Goal: Information Seeking & Learning: Learn about a topic

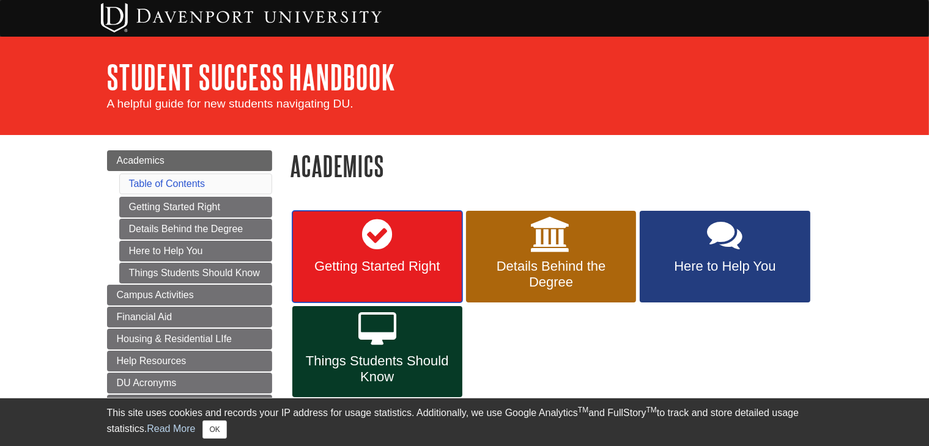
click at [385, 250] on icon at bounding box center [377, 234] width 30 height 35
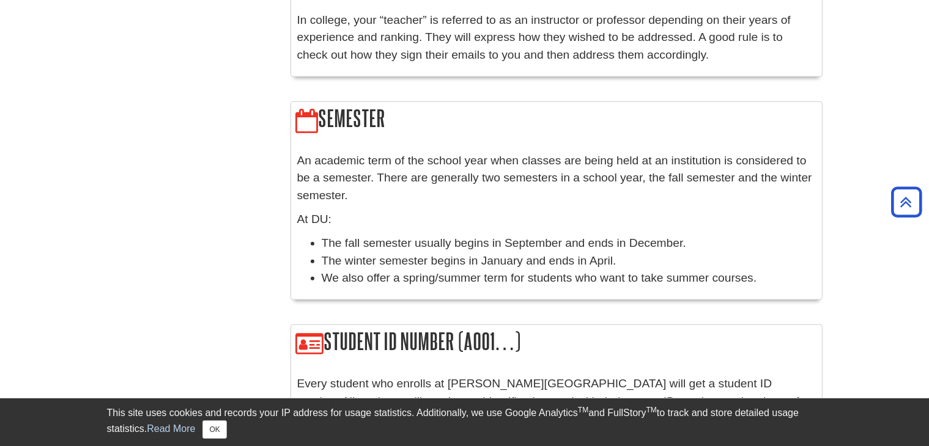
scroll to position [1126, 0]
click at [687, 268] on li "We also offer a spring/summer term for students who want to take summer courses." at bounding box center [569, 277] width 494 height 18
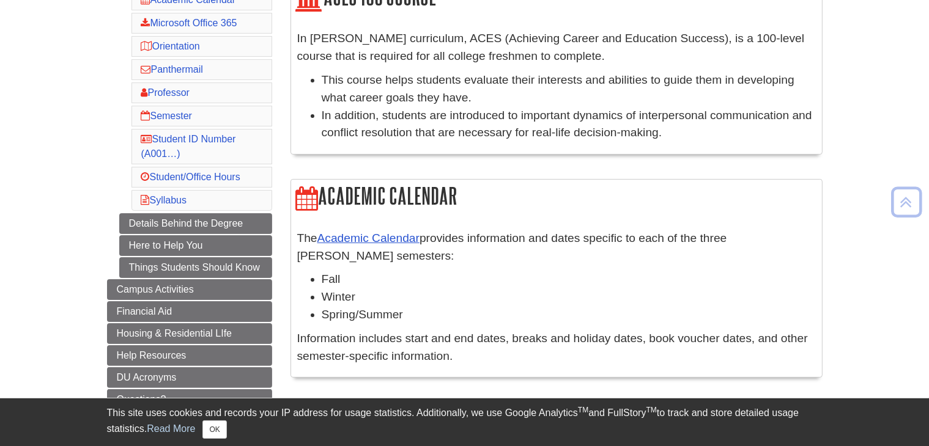
scroll to position [232, 0]
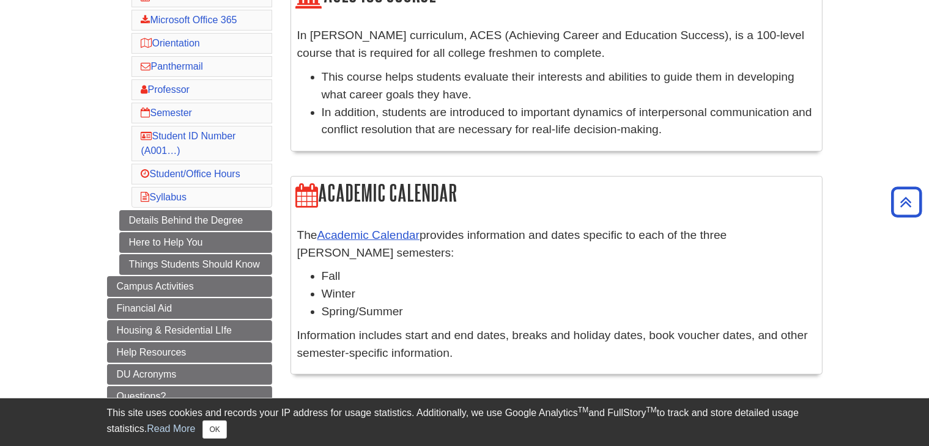
click at [190, 195] on li "Syllabus" at bounding box center [201, 197] width 141 height 21
click at [176, 195] on link "Syllabus" at bounding box center [163, 197] width 45 height 10
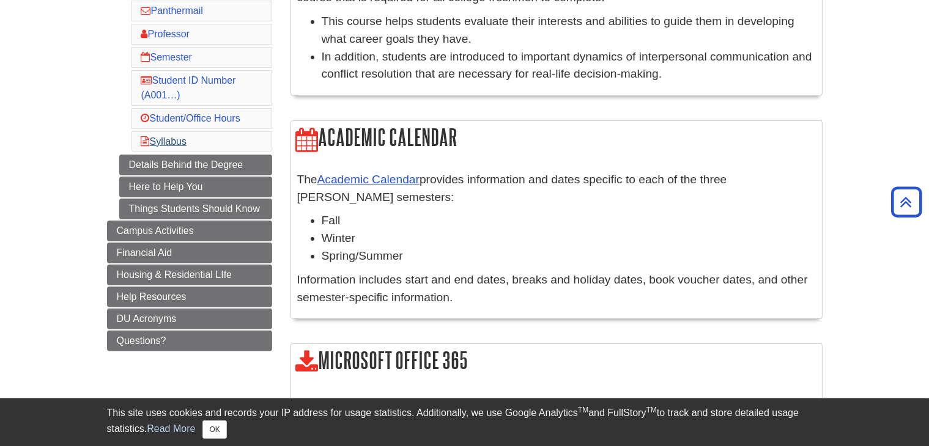
scroll to position [274, 0]
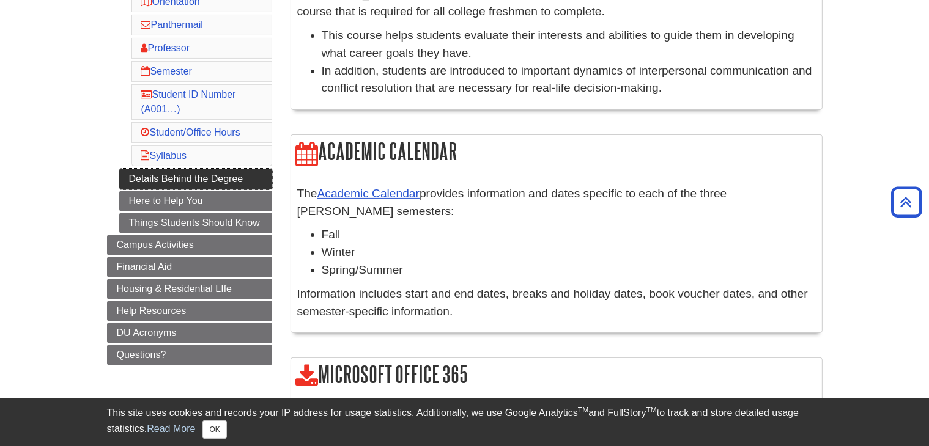
click at [176, 171] on link "Details Behind the Degree" at bounding box center [195, 179] width 153 height 21
click at [152, 176] on link "Details Behind the Degree" at bounding box center [195, 179] width 153 height 21
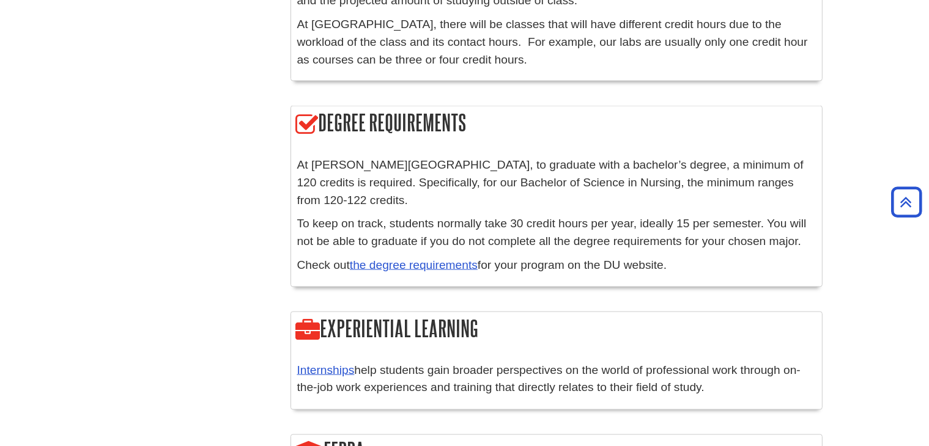
scroll to position [1946, 0]
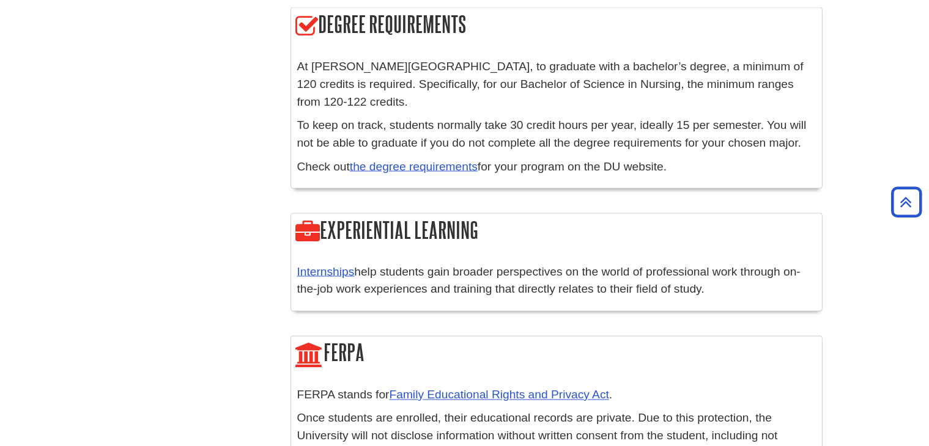
scroll to position [2043, 0]
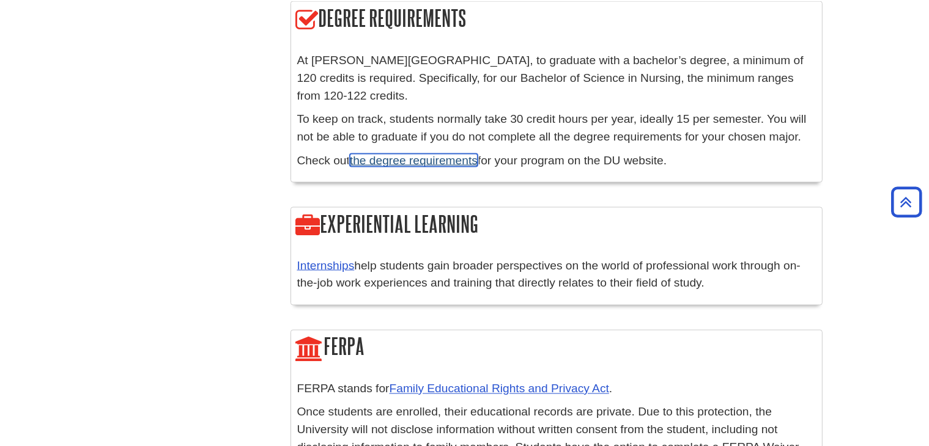
click at [396, 154] on link "the degree requirements" at bounding box center [414, 160] width 128 height 13
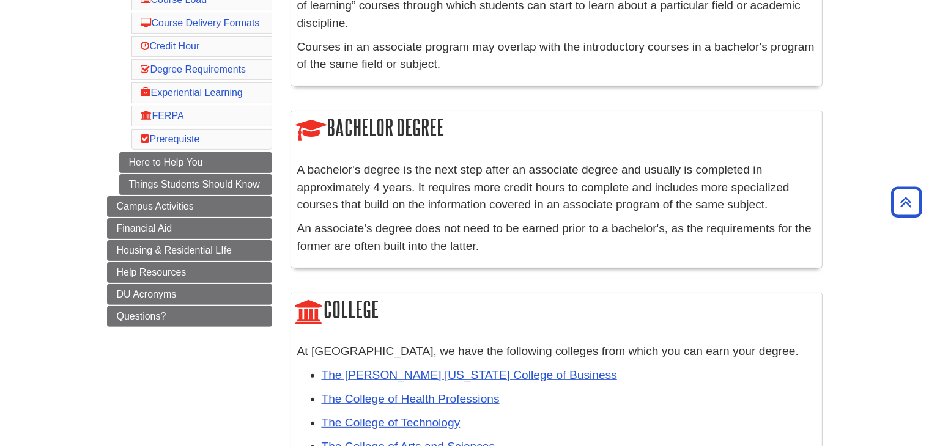
scroll to position [297, 0]
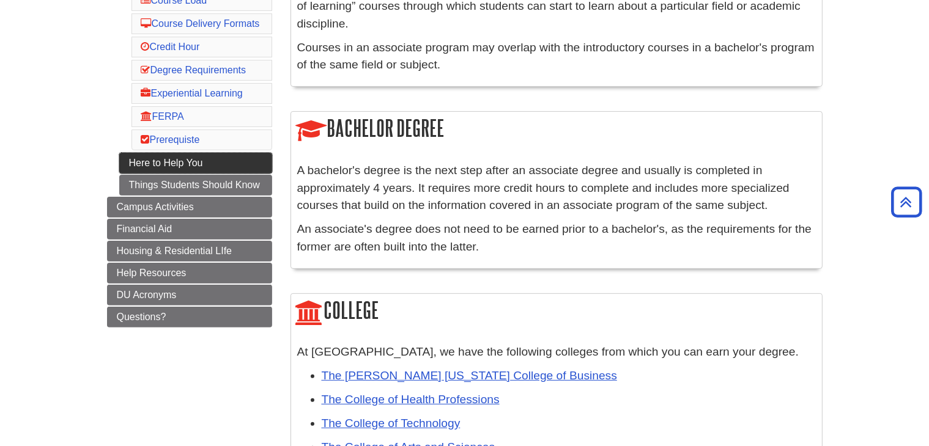
click at [183, 174] on link "Here to Help You" at bounding box center [195, 163] width 153 height 21
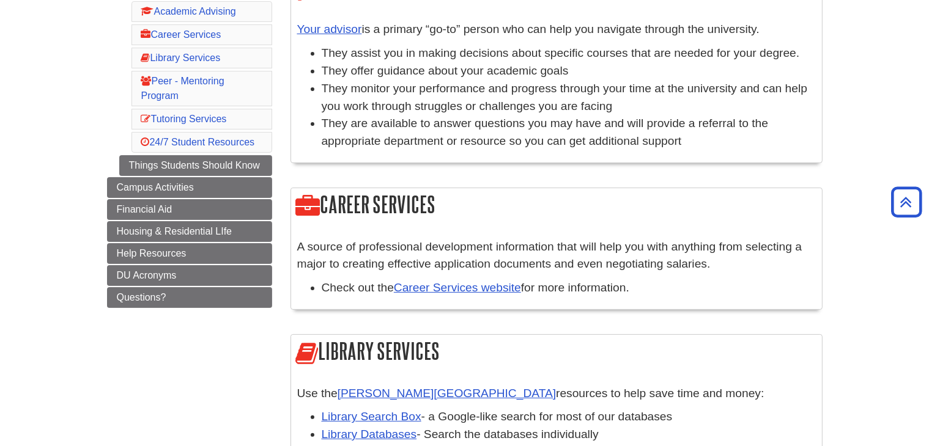
scroll to position [237, 0]
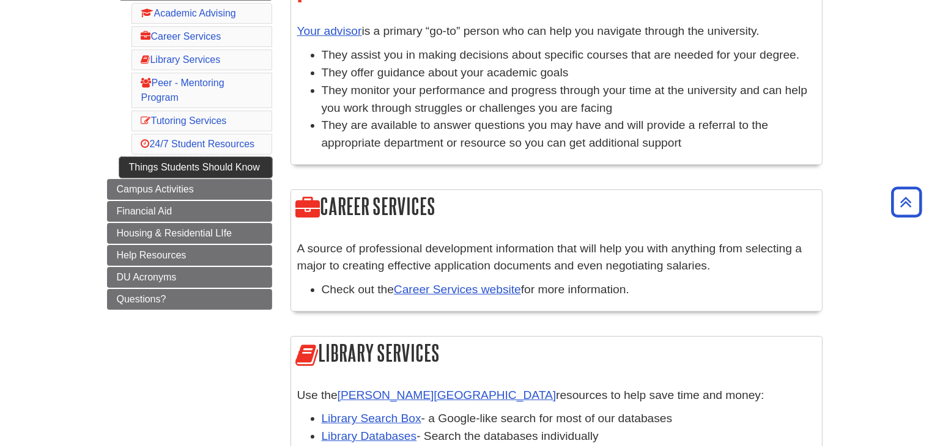
click at [204, 163] on link "Things Students Should Know" at bounding box center [195, 167] width 153 height 21
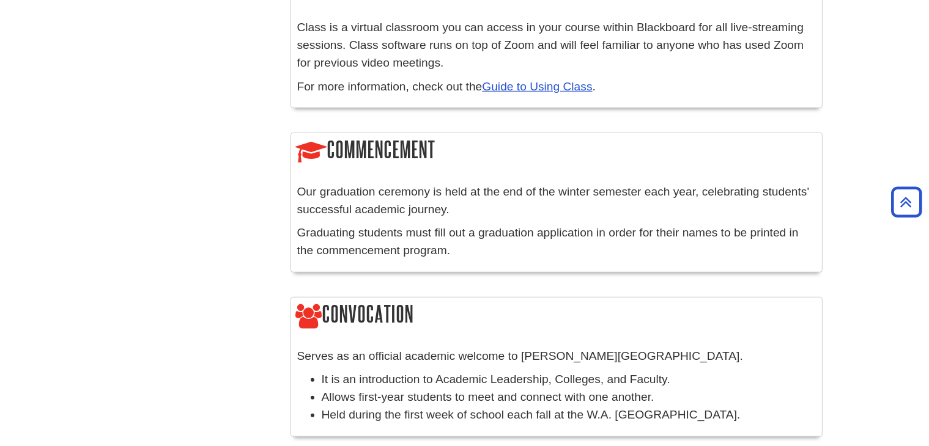
scroll to position [928, 0]
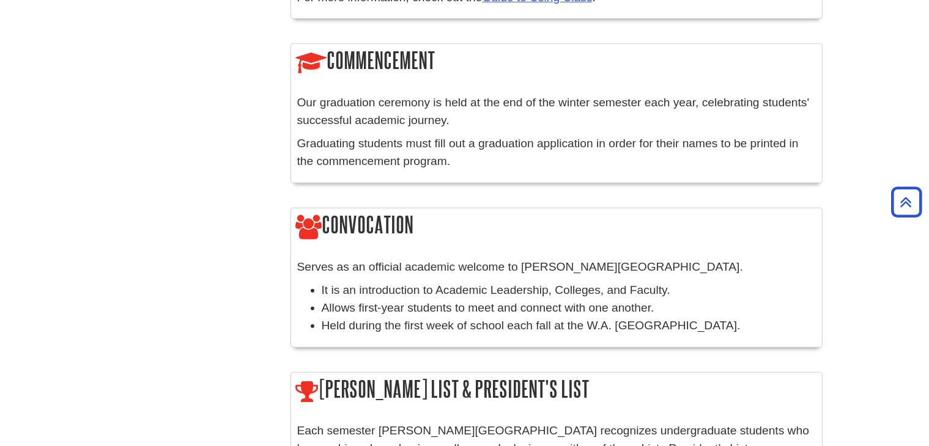
click at [513, 252] on div "Serves as an official academic welcome to Davenport University. It is an introd…" at bounding box center [556, 299] width 531 height 95
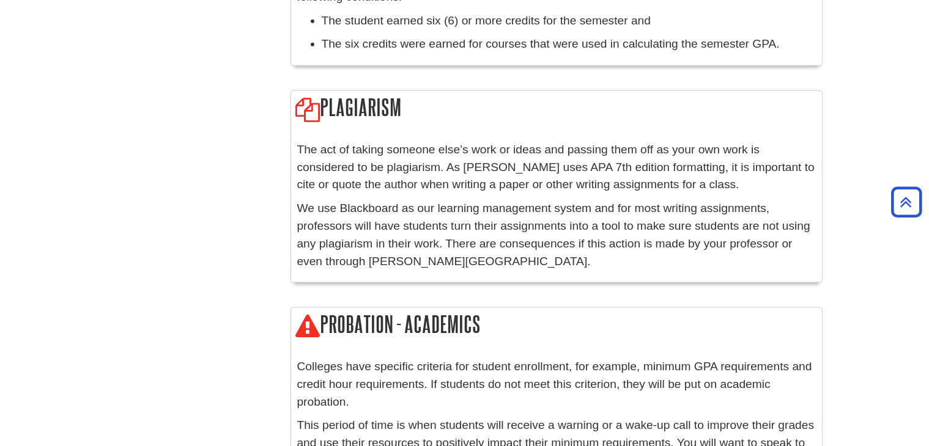
scroll to position [1619, 0]
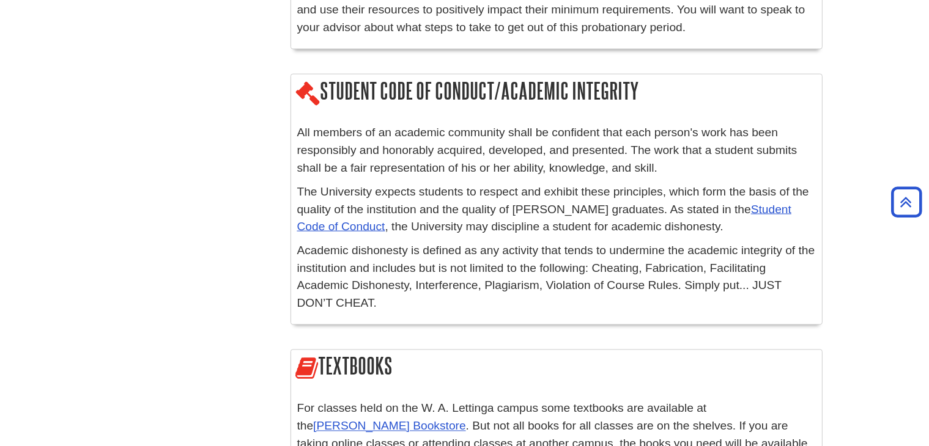
scroll to position [2054, 0]
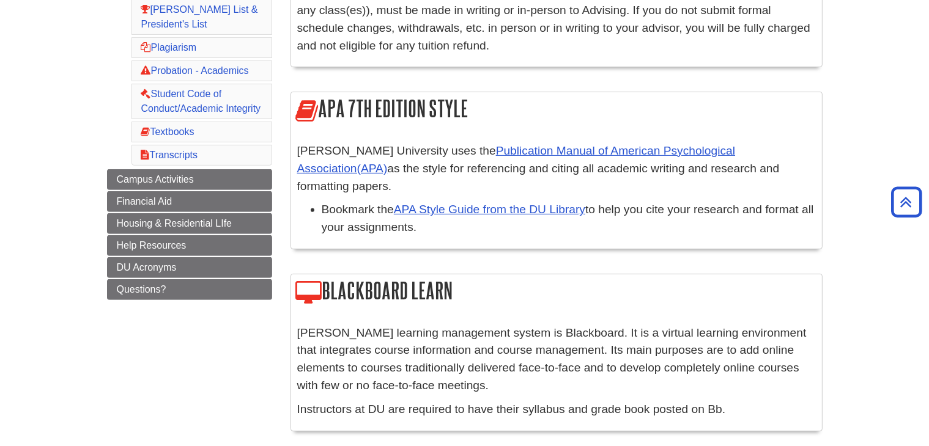
scroll to position [438, 0]
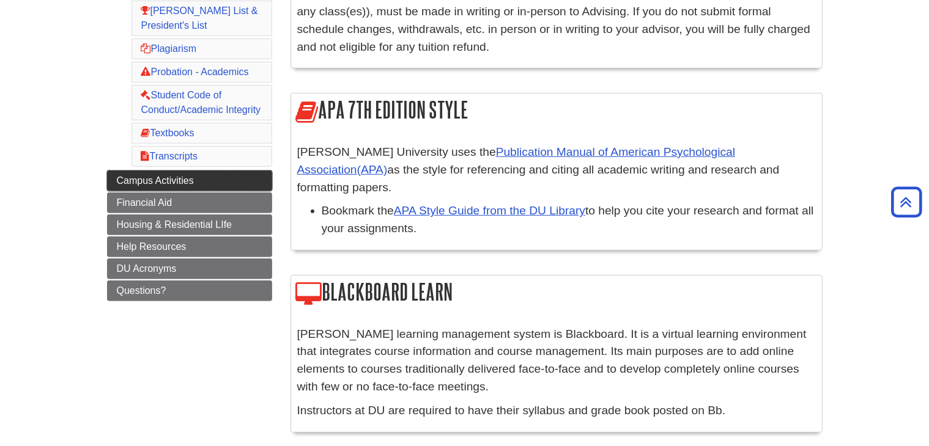
click at [210, 176] on link "Campus Activities" at bounding box center [189, 181] width 165 height 21
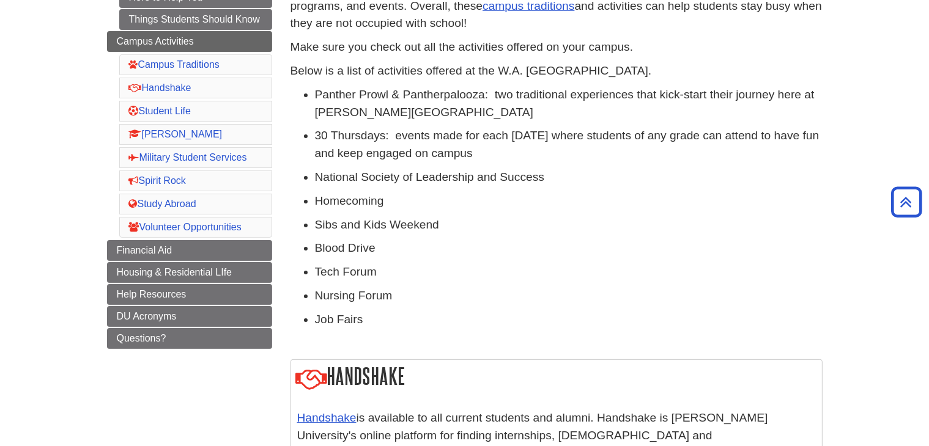
scroll to position [227, 0]
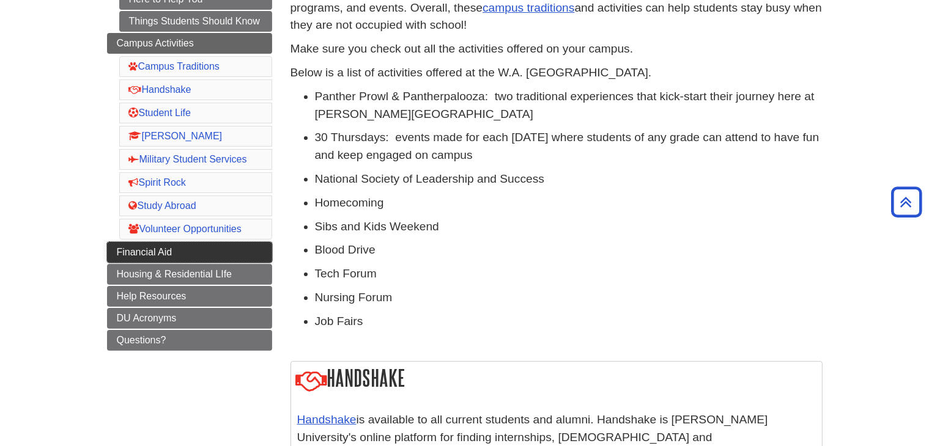
click at [191, 243] on link "Financial Aid" at bounding box center [189, 252] width 165 height 21
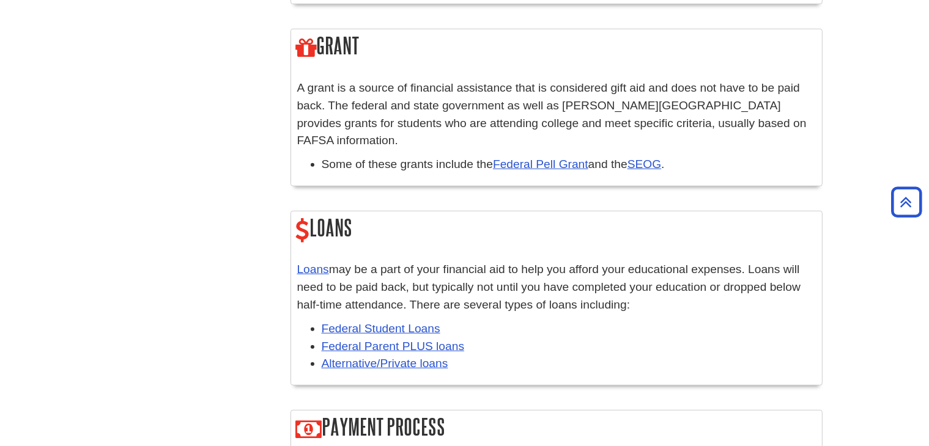
scroll to position [909, 0]
click at [661, 157] on link "SEOG" at bounding box center [644, 163] width 34 height 13
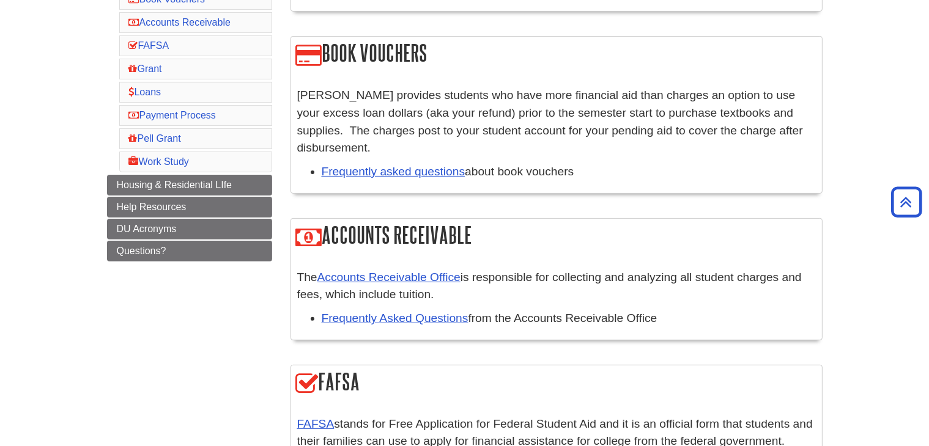
scroll to position [355, 0]
click at [230, 223] on link "DU Acronyms" at bounding box center [189, 229] width 165 height 21
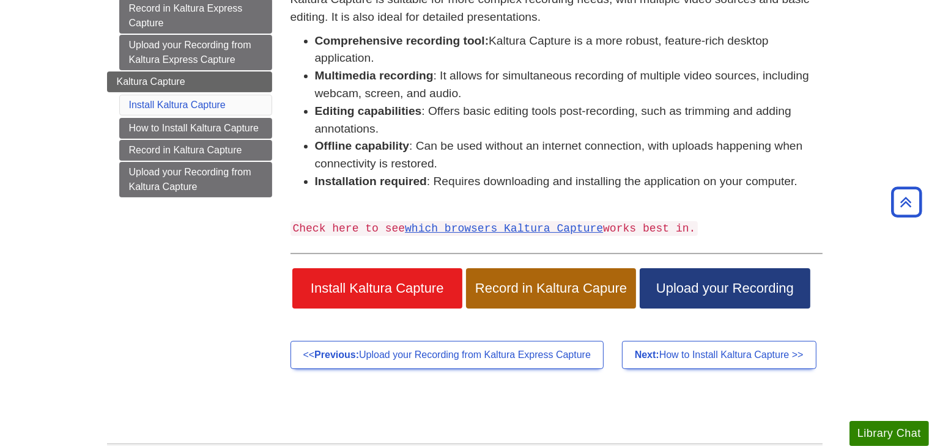
scroll to position [202, 0]
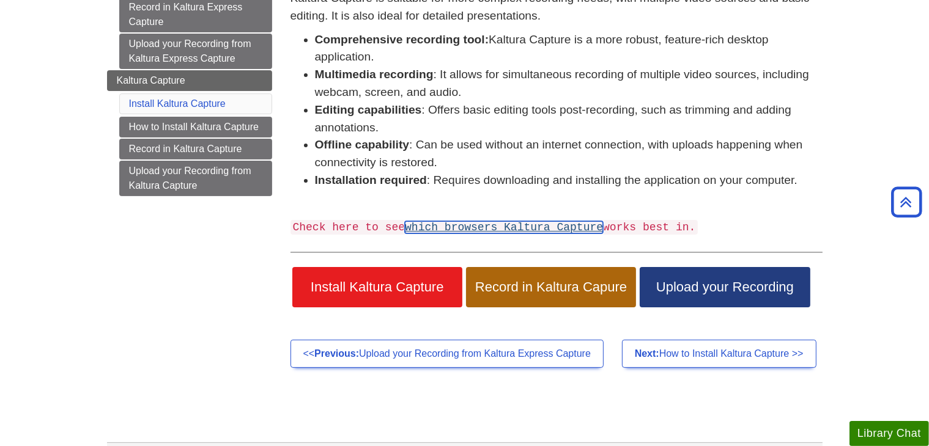
click at [503, 225] on link "which browsers Kaltura Capture" at bounding box center [504, 227] width 198 height 12
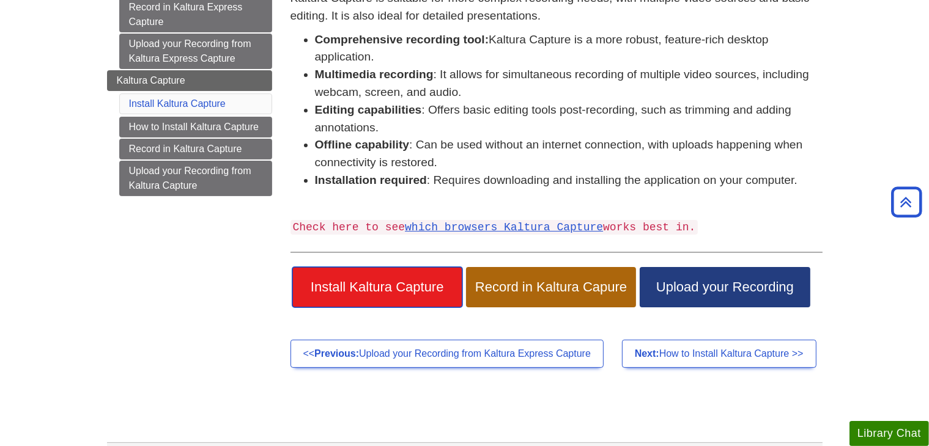
click at [366, 291] on span "Install Kaltura Capture" at bounding box center [377, 287] width 152 height 16
